Goal: Browse casually

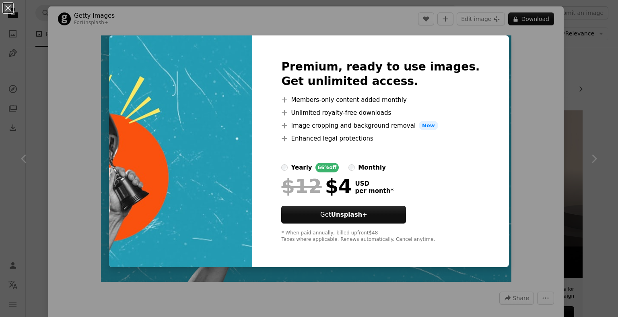
click at [522, 54] on div "An X shape Premium, ready to use images. Get unlimited access. A plus sign Memb…" at bounding box center [309, 158] width 618 height 317
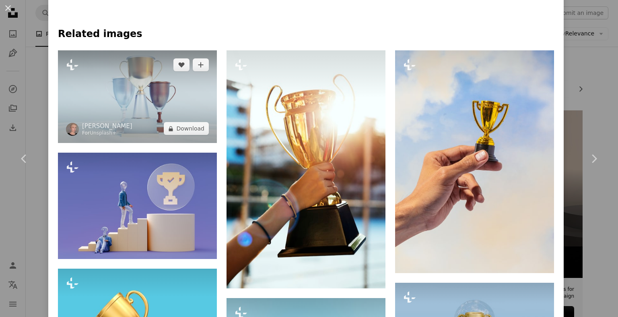
scroll to position [362, 0]
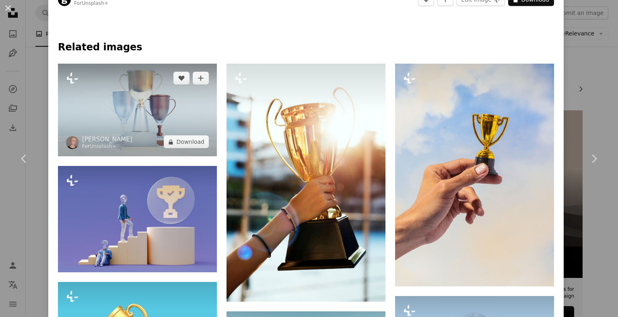
click at [142, 92] on img at bounding box center [137, 110] width 159 height 93
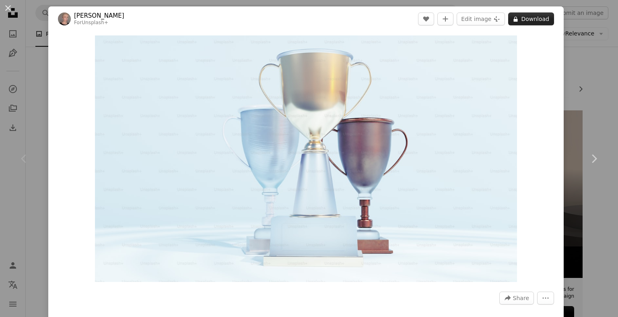
click at [525, 19] on button "A lock Download" at bounding box center [531, 18] width 46 height 13
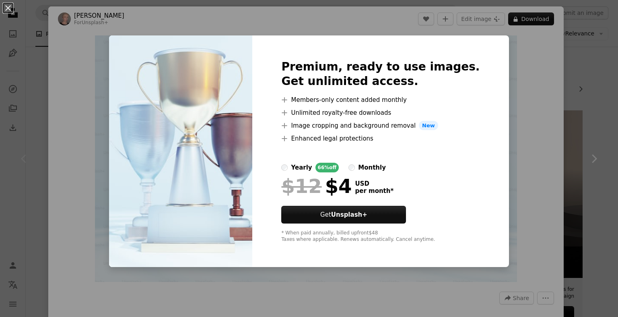
click at [538, 92] on div "An X shape Premium, ready to use images. Get unlimited access. A plus sign Memb…" at bounding box center [309, 158] width 618 height 317
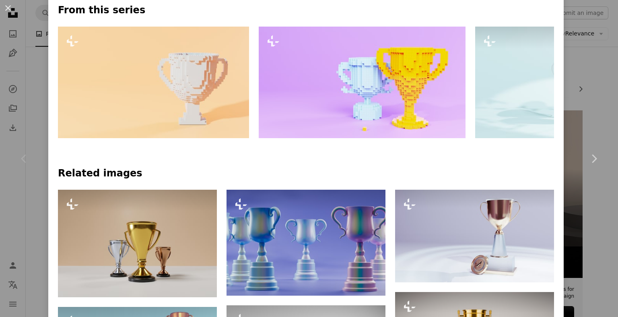
scroll to position [362, 0]
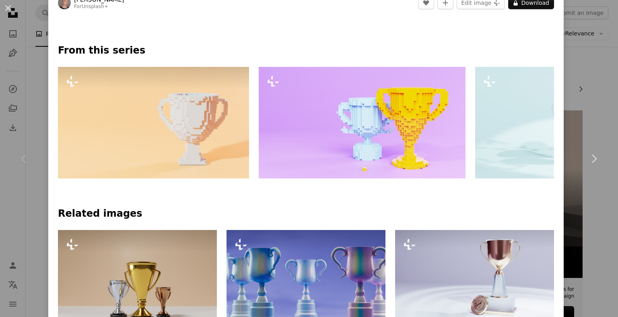
click at [140, 125] on img at bounding box center [153, 122] width 191 height 111
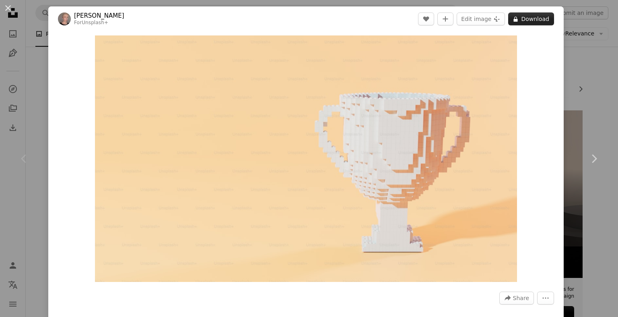
click at [527, 20] on button "A lock Download" at bounding box center [531, 18] width 46 height 13
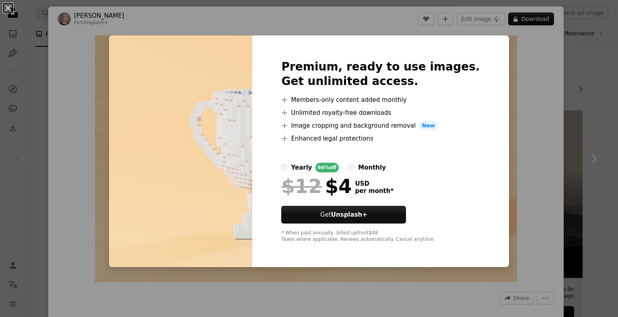
click at [578, 61] on div "An X shape Premium, ready to use images. Get unlimited access. A plus sign Memb…" at bounding box center [309, 158] width 618 height 317
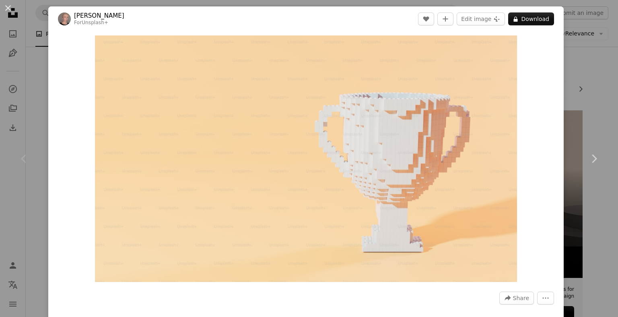
click at [582, 56] on div "An X shape Chevron left Chevron right [PERSON_NAME] For Unsplash+ A heart A plu…" at bounding box center [309, 158] width 618 height 317
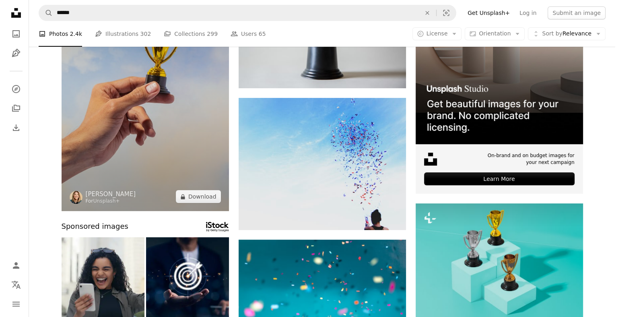
scroll to position [40, 0]
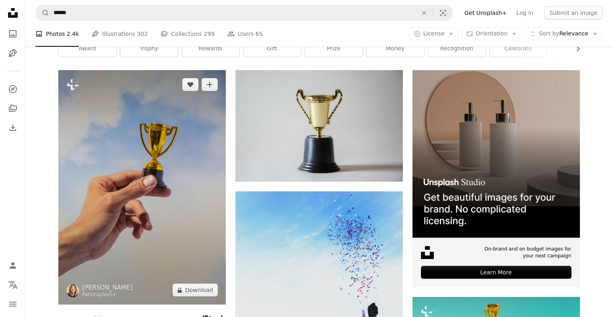
click at [165, 116] on img at bounding box center [141, 187] width 167 height 234
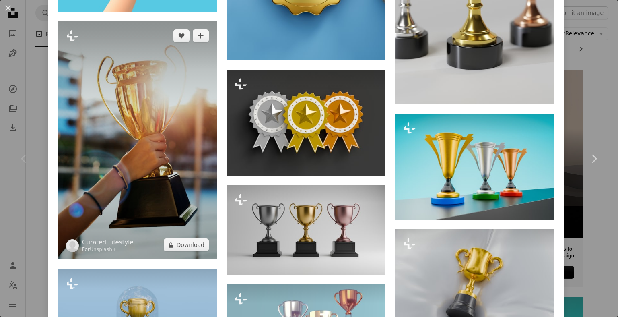
scroll to position [724, 0]
click at [132, 120] on img at bounding box center [137, 140] width 159 height 238
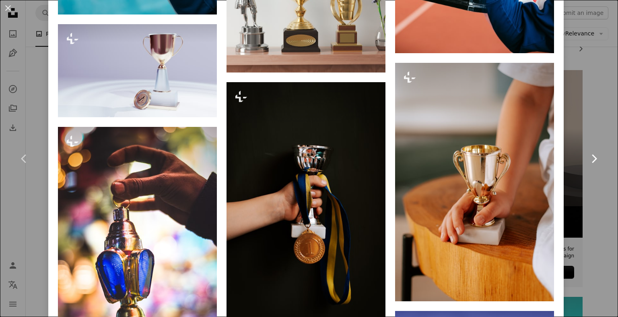
scroll to position [1368, 0]
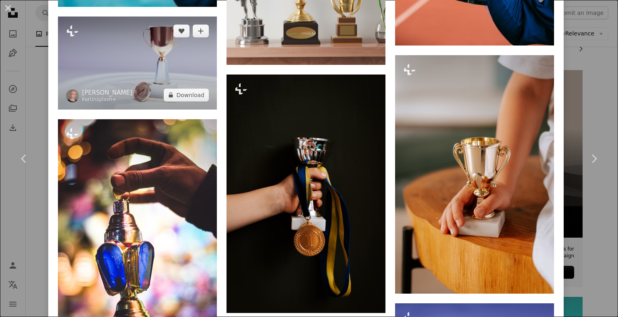
click at [173, 57] on img at bounding box center [137, 62] width 159 height 93
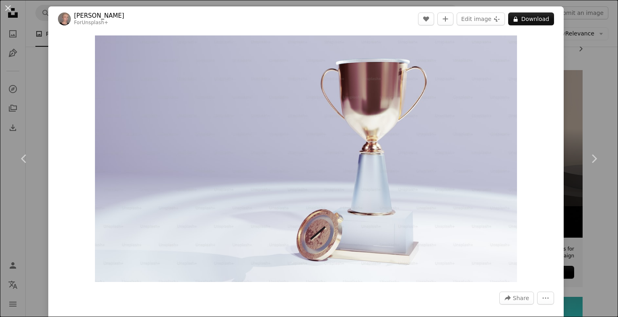
click at [531, 130] on div "Zoom in" at bounding box center [305, 158] width 515 height 254
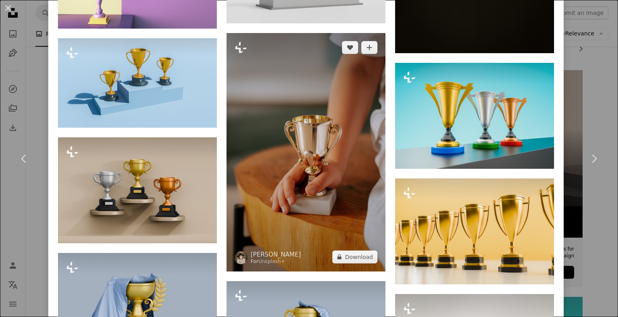
scroll to position [1448, 0]
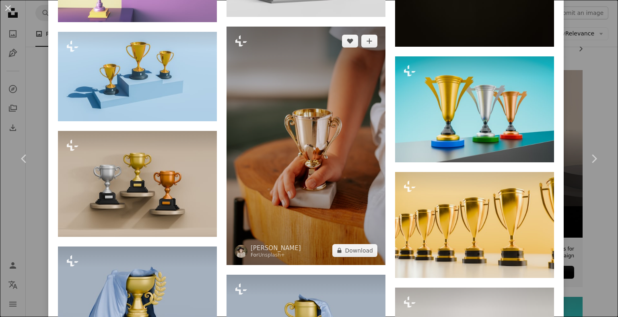
click at [321, 146] on img at bounding box center [305, 146] width 159 height 238
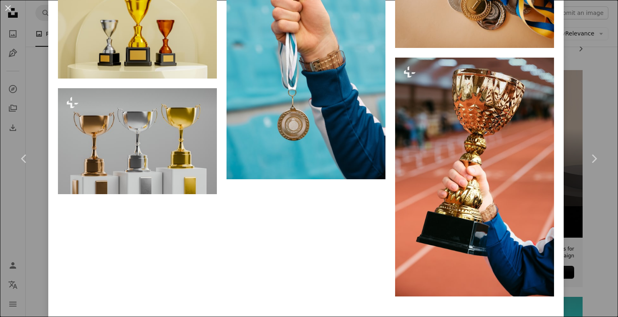
scroll to position [2414, 0]
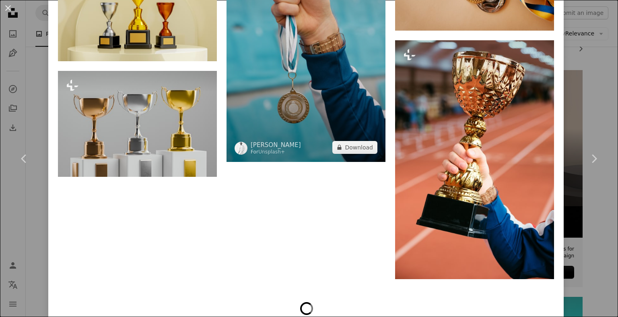
click at [309, 56] on img at bounding box center [305, 42] width 159 height 239
